Goal: Task Accomplishment & Management: Manage account settings

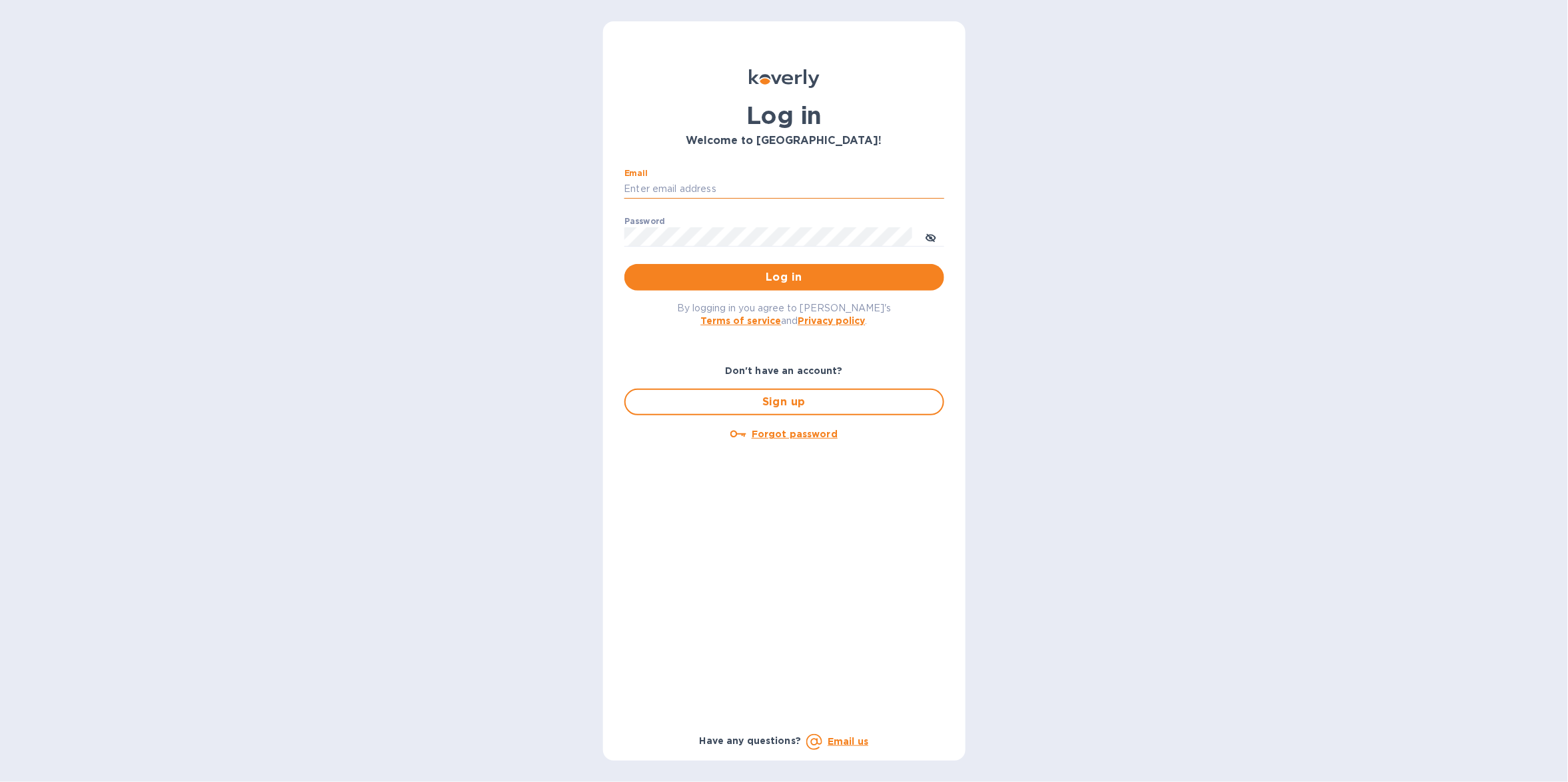
click at [691, 180] on input "Email" at bounding box center [784, 189] width 320 height 20
type input "[EMAIL_ADDRESS][DOMAIN_NAME]"
click at [766, 282] on span "Log in" at bounding box center [784, 277] width 298 height 16
click at [706, 173] on div "Email ​" at bounding box center [784, 192] width 320 height 48
click at [704, 179] on input "Email" at bounding box center [784, 189] width 320 height 20
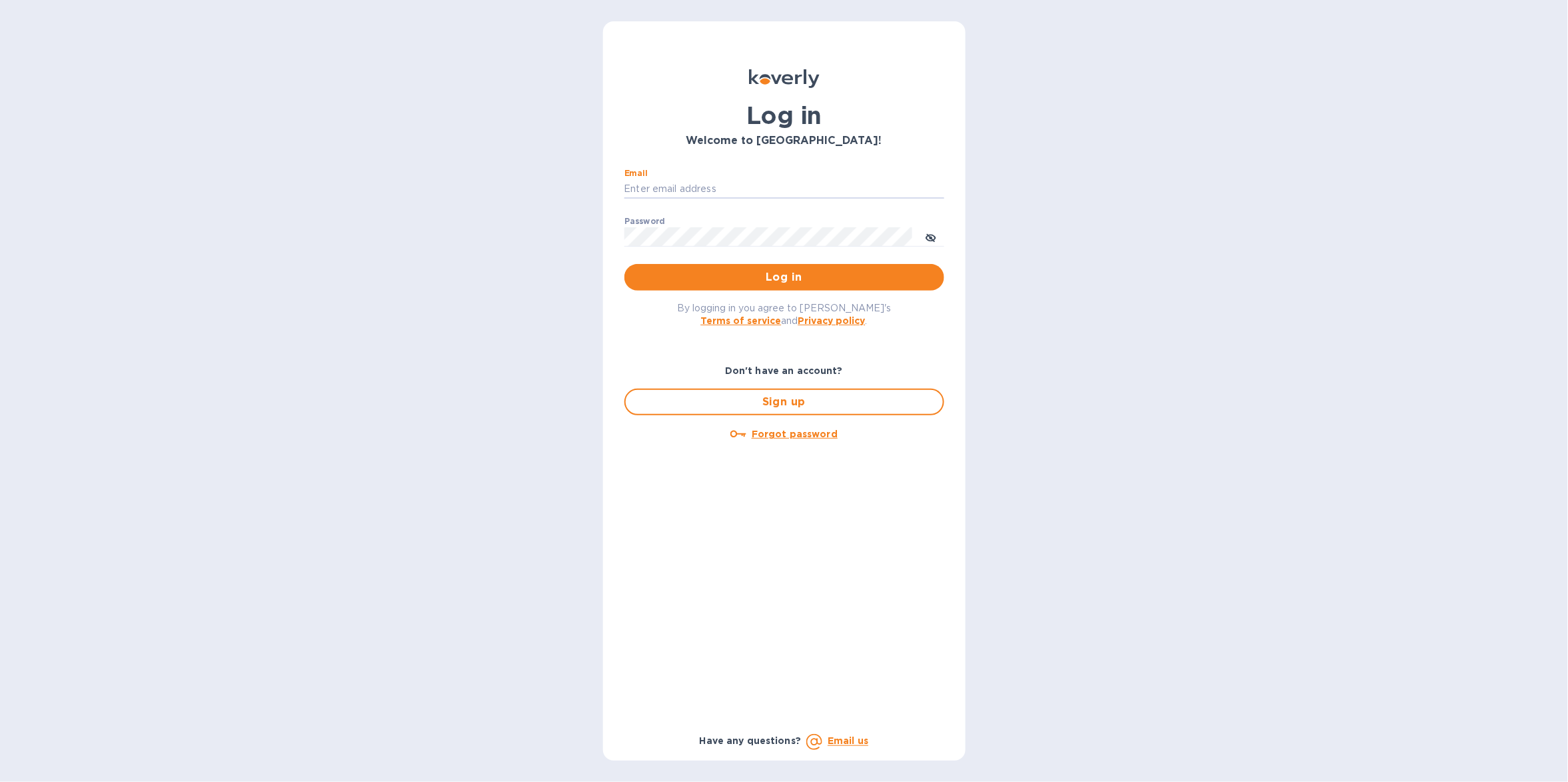
type input "[EMAIL_ADDRESS][DOMAIN_NAME]"
click at [754, 274] on span "Log in" at bounding box center [784, 277] width 298 height 16
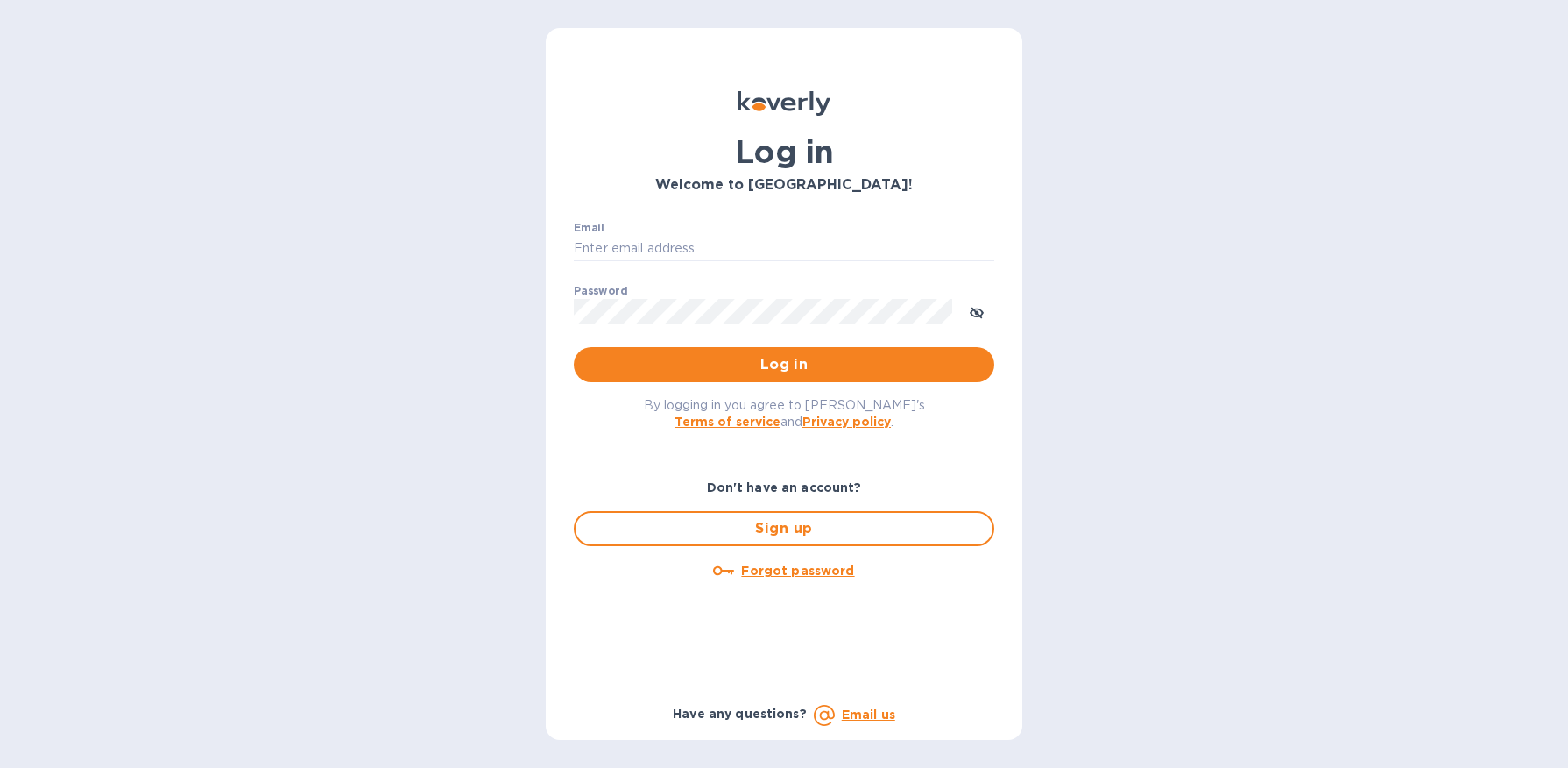
click at [810, 225] on div "Email ​" at bounding box center [784, 253] width 420 height 63
click at [813, 235] on input "Email" at bounding box center [784, 248] width 420 height 26
type input "[EMAIL_ADDRESS][DOMAIN_NAME]"
click at [832, 375] on button "Log in" at bounding box center [784, 365] width 420 height 35
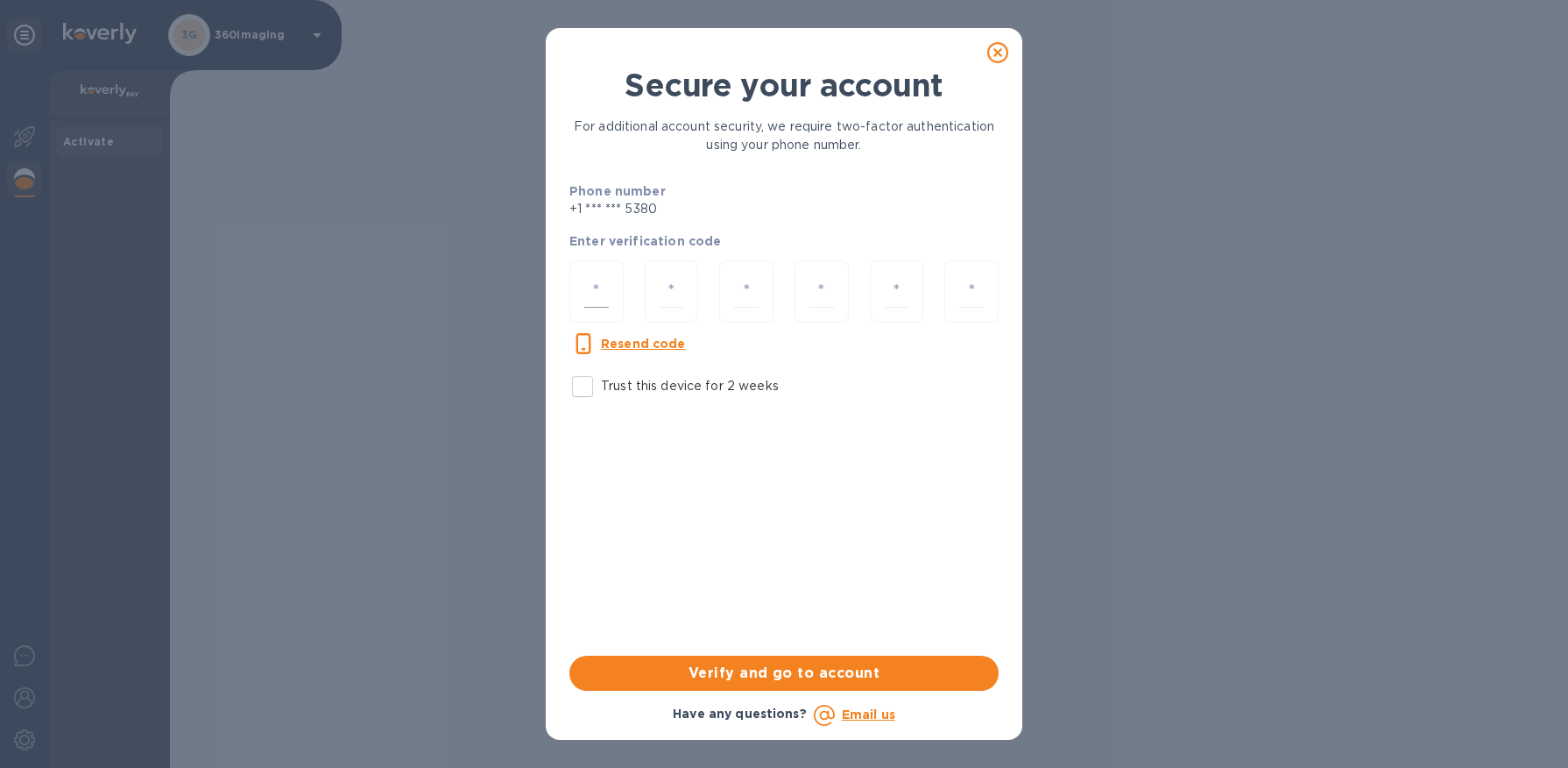
click at [611, 279] on div at bounding box center [597, 291] width 54 height 63
type input "5"
type input "9"
type input "8"
type input "1"
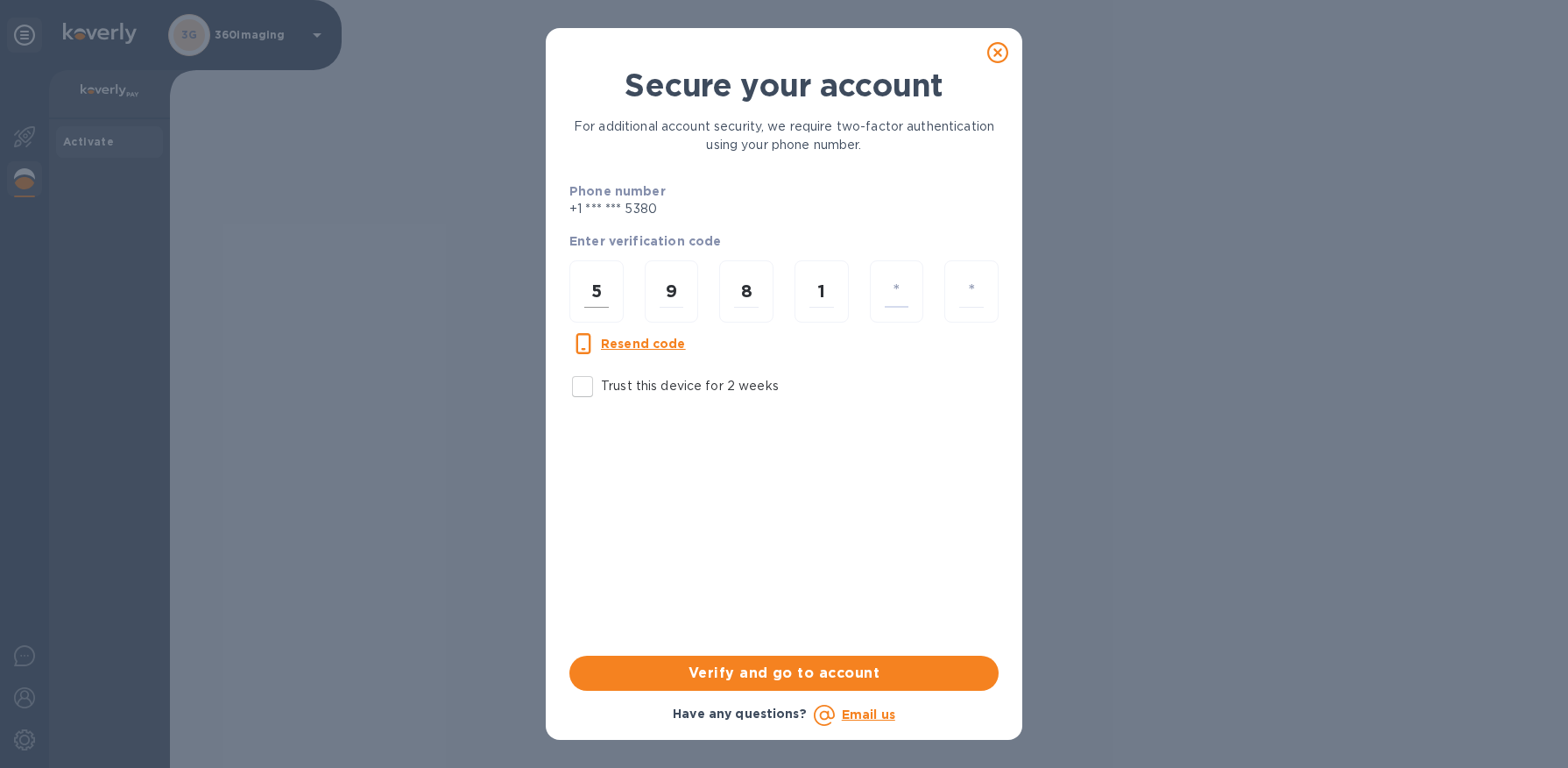
type input "7"
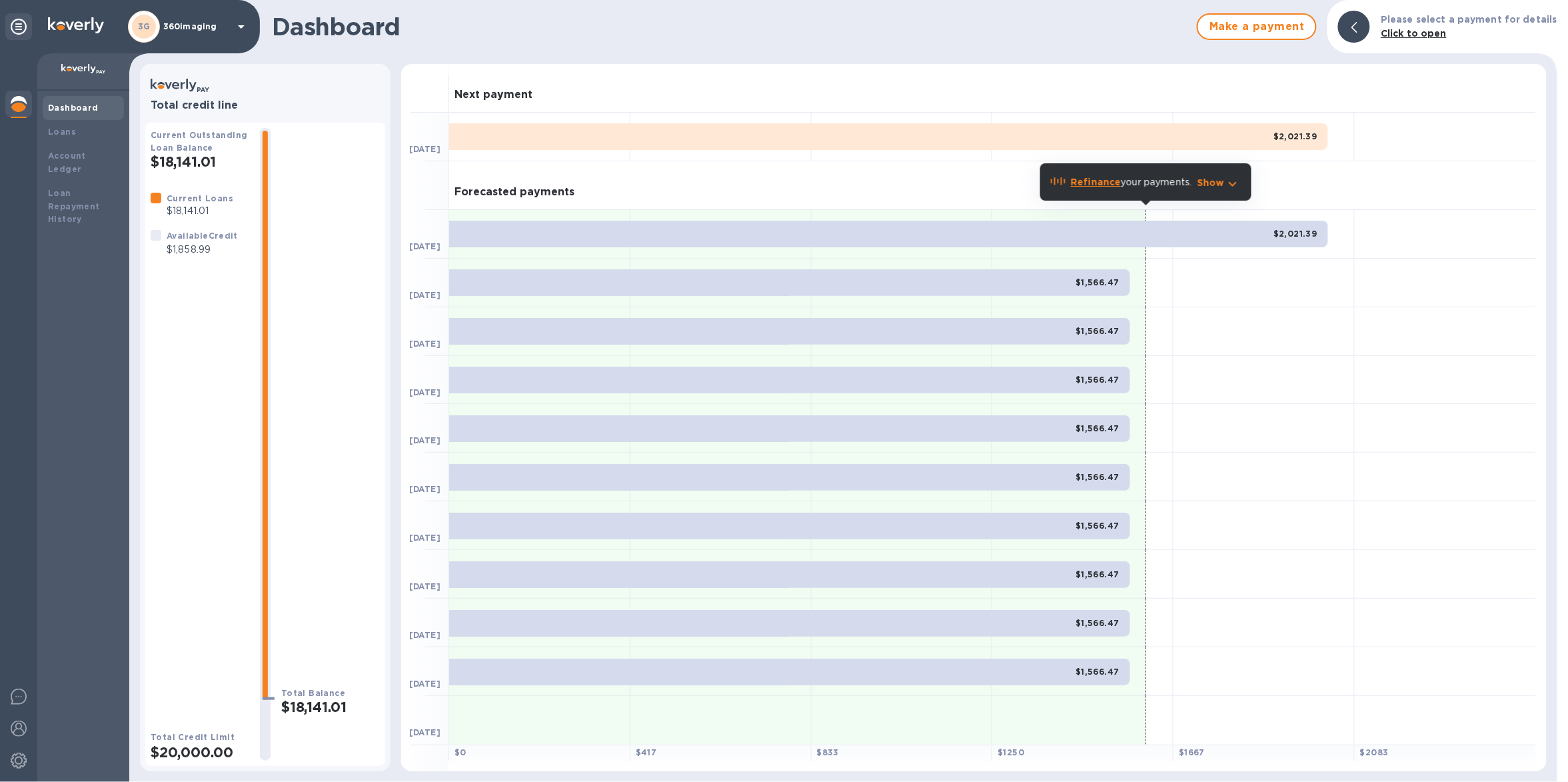
click at [165, 20] on div "3G 360imaging" at bounding box center [188, 27] width 121 height 32
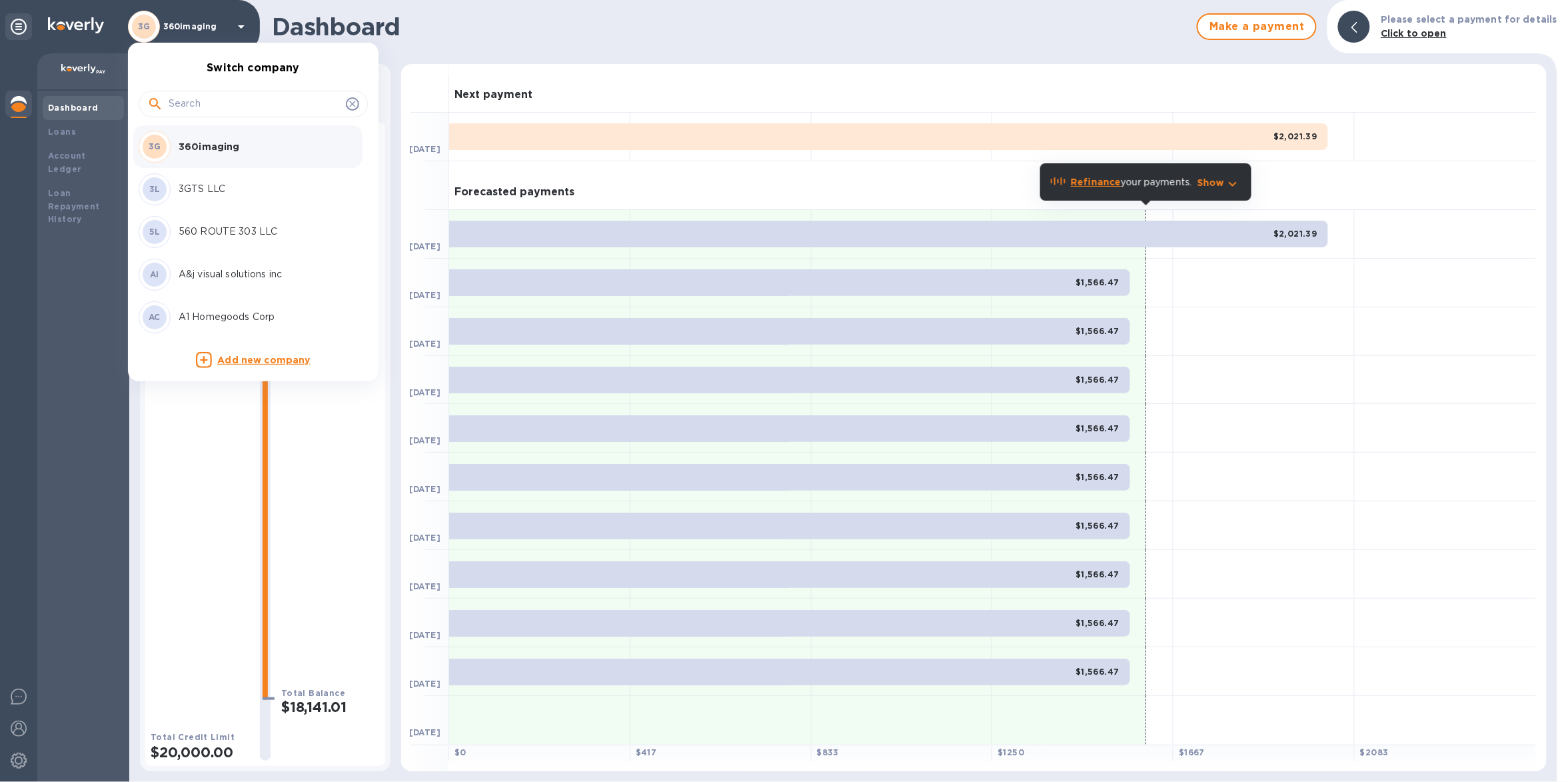
click at [200, 106] on input "text" at bounding box center [254, 103] width 172 height 20
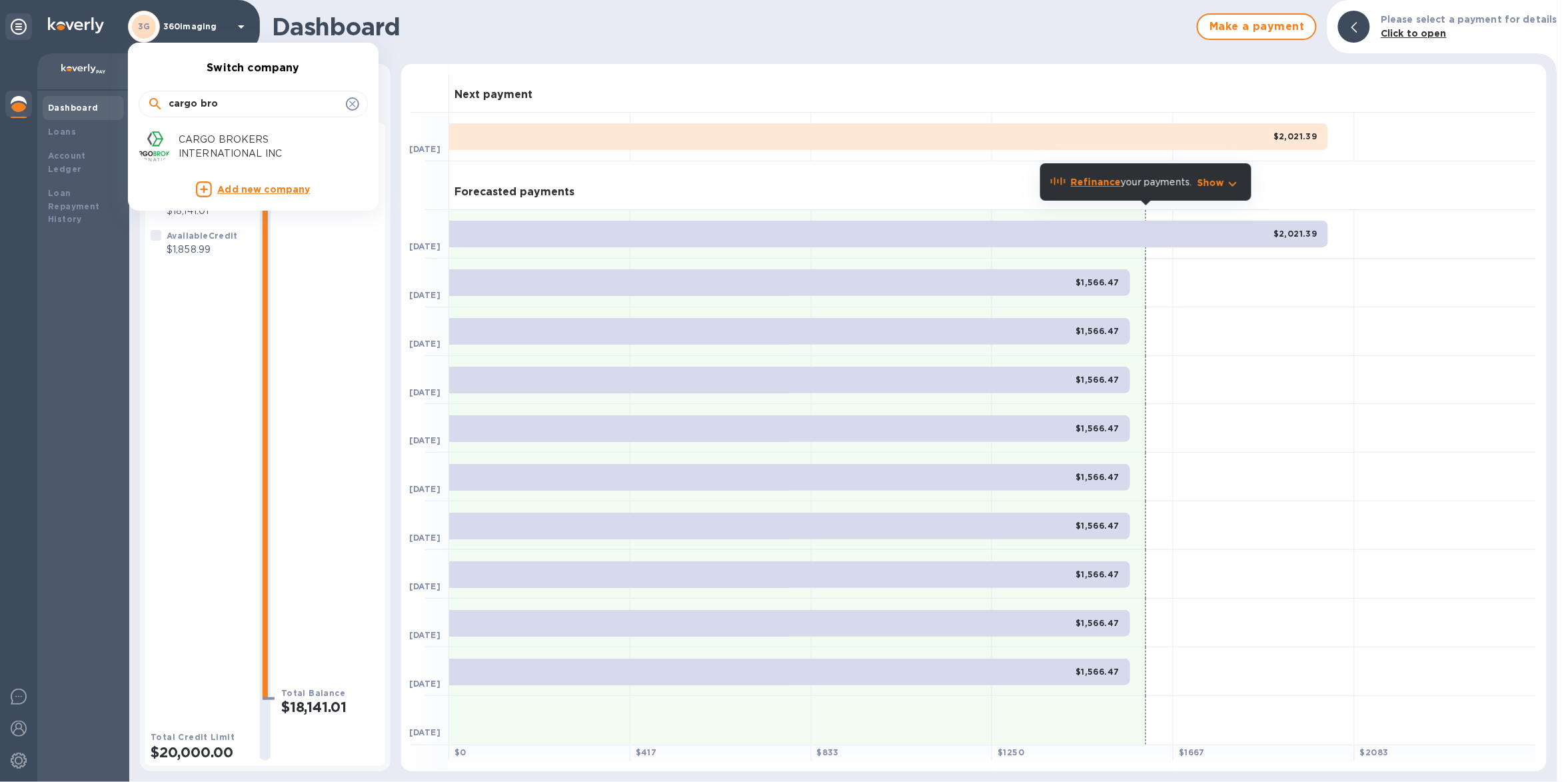
type input "cargo bro"
click at [236, 126] on li "CARGO BROKERS INTERNATIONAL INC" at bounding box center [248, 147] width 230 height 43
